Goal: Contribute content

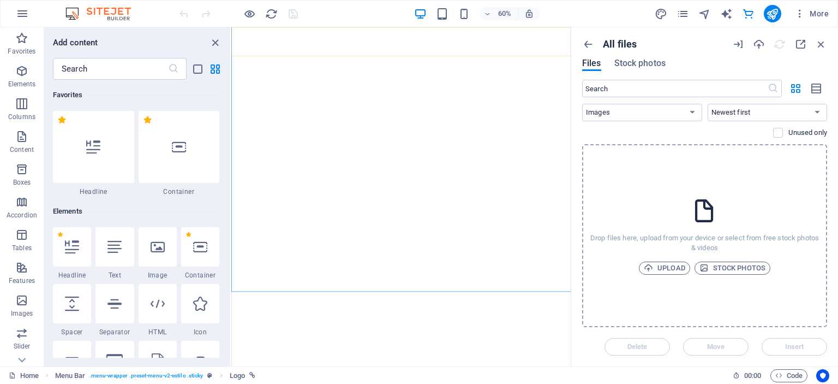
select select "image"
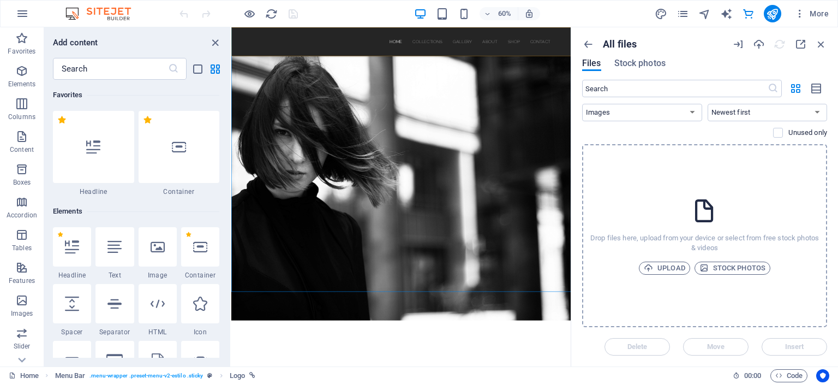
scroll to position [10868, 0]
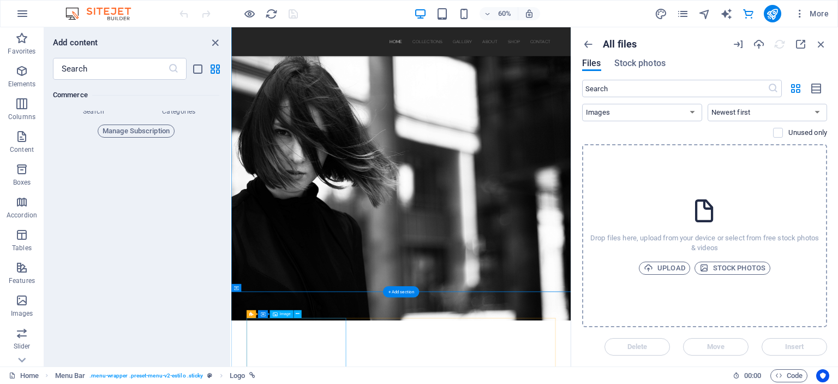
click at [298, 316] on icon at bounding box center [298, 313] width 4 height 7
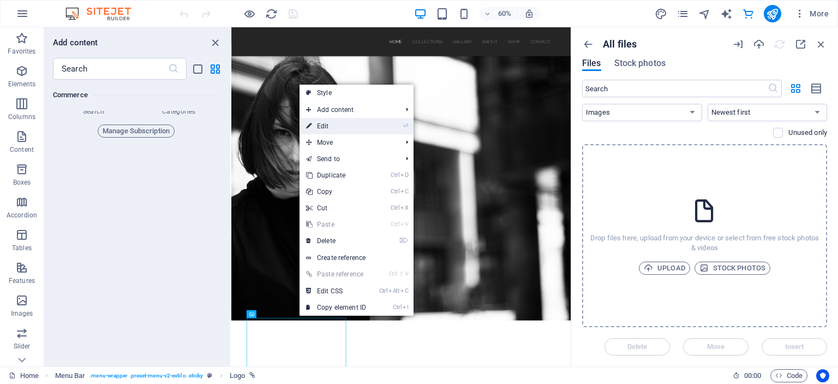
click at [343, 125] on link "⏎ Edit" at bounding box center [336, 126] width 73 height 16
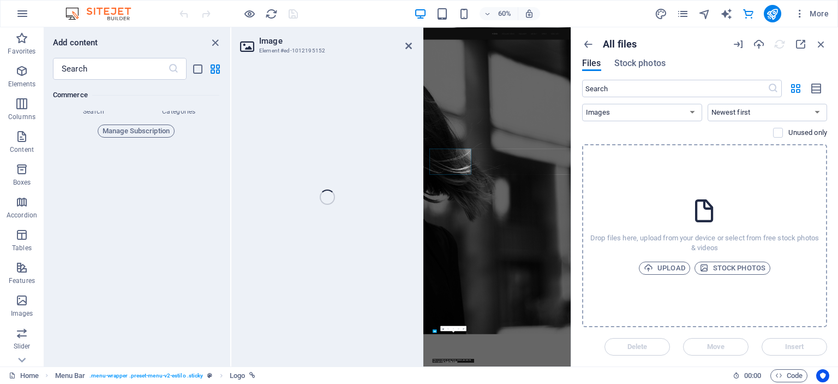
select select "%"
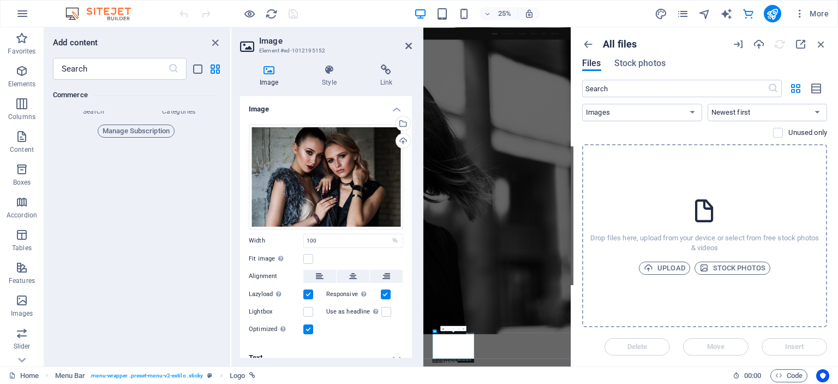
click at [267, 71] on icon at bounding box center [269, 69] width 58 height 11
click at [376, 154] on div "Drag files here, click to choose files or select files from Files or our free s…" at bounding box center [326, 176] width 154 height 105
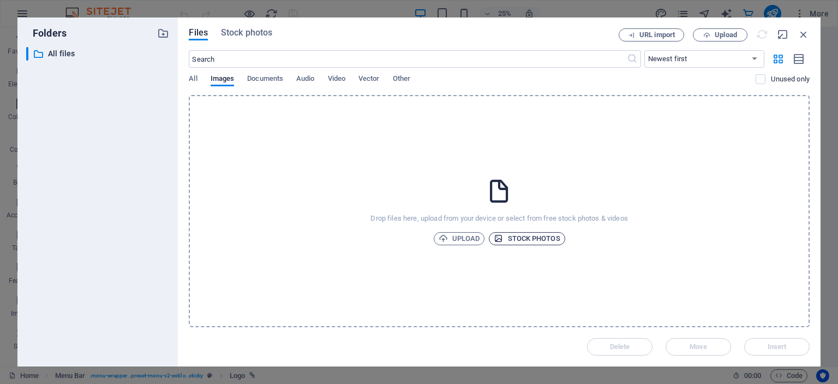
click at [538, 236] on span "Stock photos" at bounding box center [527, 238] width 66 height 13
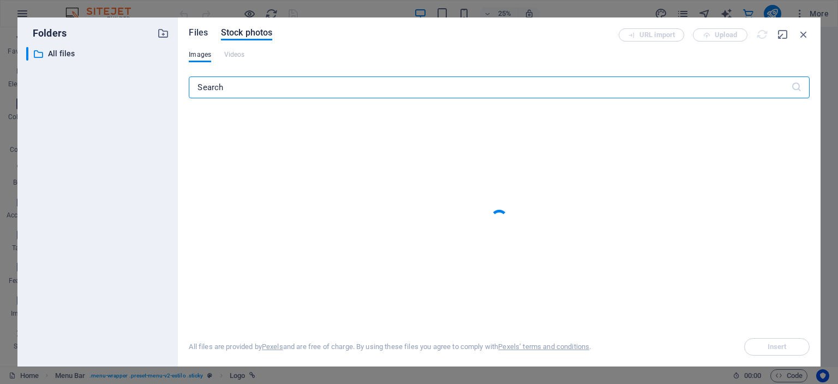
click at [201, 35] on span "Files" at bounding box center [198, 32] width 19 height 13
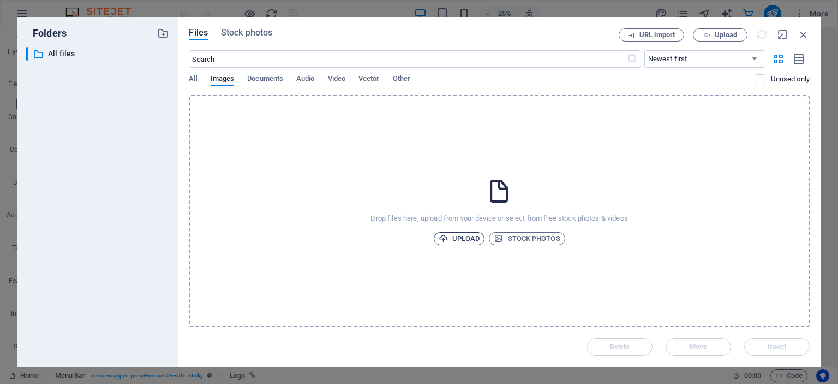
click at [464, 238] on span "Upload" at bounding box center [459, 238] width 41 height 13
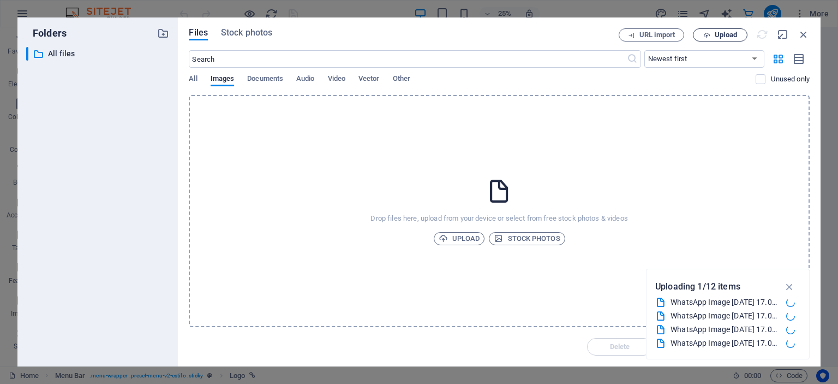
click at [710, 36] on icon "button" at bounding box center [706, 35] width 7 height 7
click at [804, 36] on icon "button" at bounding box center [804, 34] width 12 height 12
select select "image"
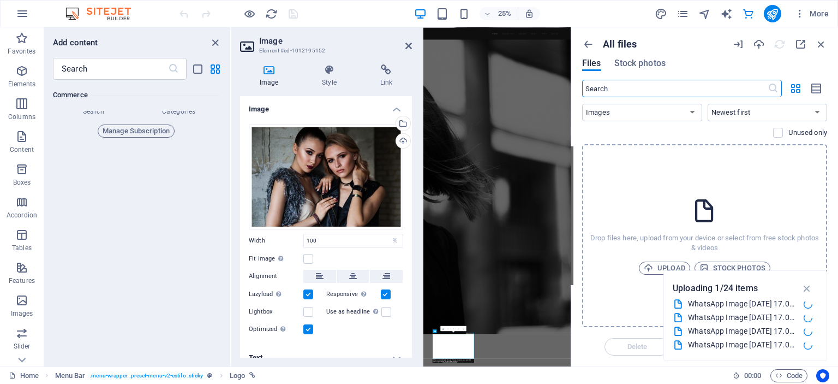
click at [178, 92] on h6 "Commerce" at bounding box center [136, 94] width 166 height 13
